Goal: Task Accomplishment & Management: Manage account settings

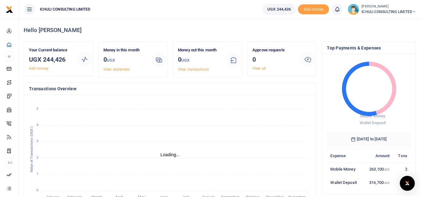
scroll to position [5, 5]
click at [412, 12] on icon at bounding box center [414, 12] width 4 height 4
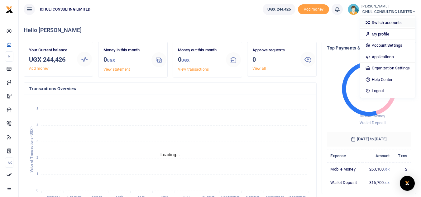
click at [382, 23] on link "Switch accounts" at bounding box center [387, 22] width 55 height 9
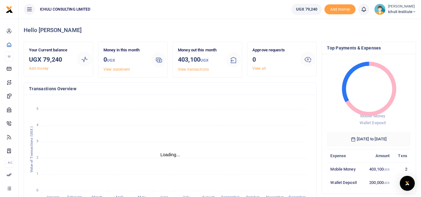
scroll to position [5, 5]
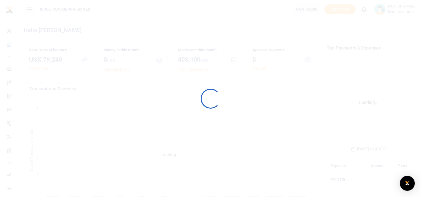
scroll to position [93, 79]
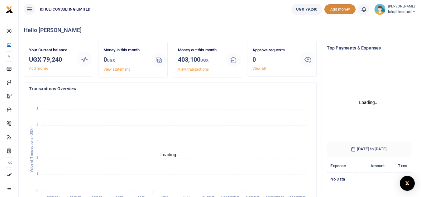
click at [337, 10] on span "Add money" at bounding box center [339, 9] width 31 height 10
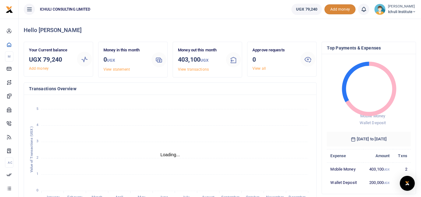
scroll to position [5, 5]
